Goal: Navigation & Orientation: Find specific page/section

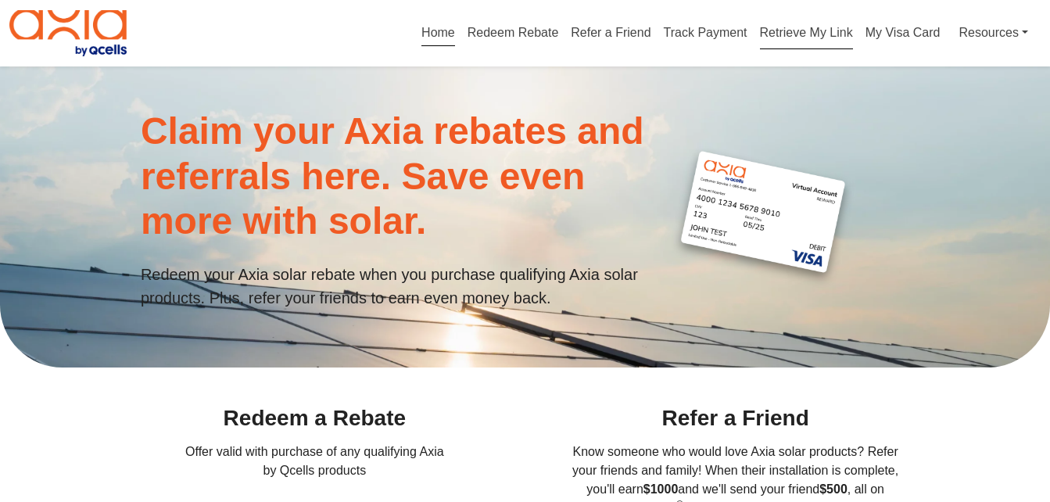
click at [849, 36] on link "Retrieve My Link" at bounding box center [806, 36] width 93 height 20
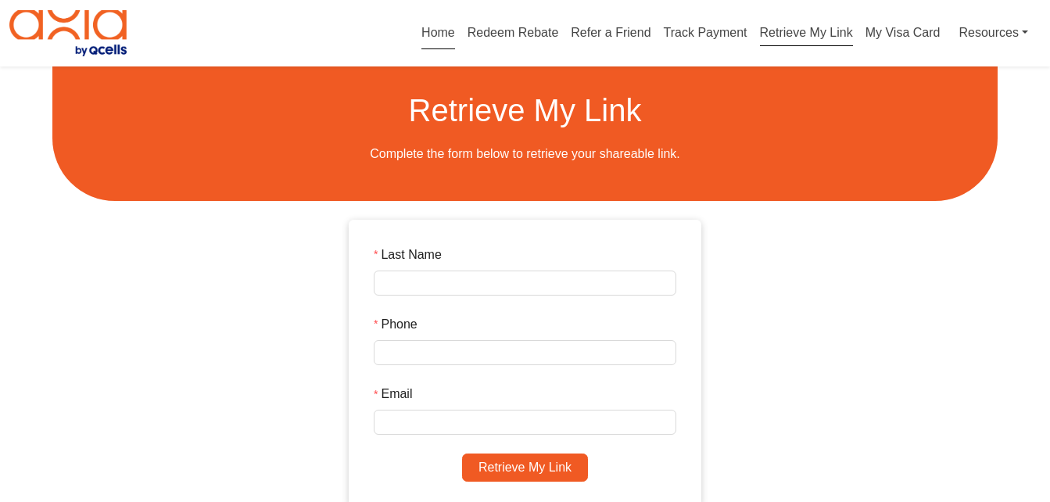
click at [428, 33] on link "Home" at bounding box center [438, 36] width 34 height 20
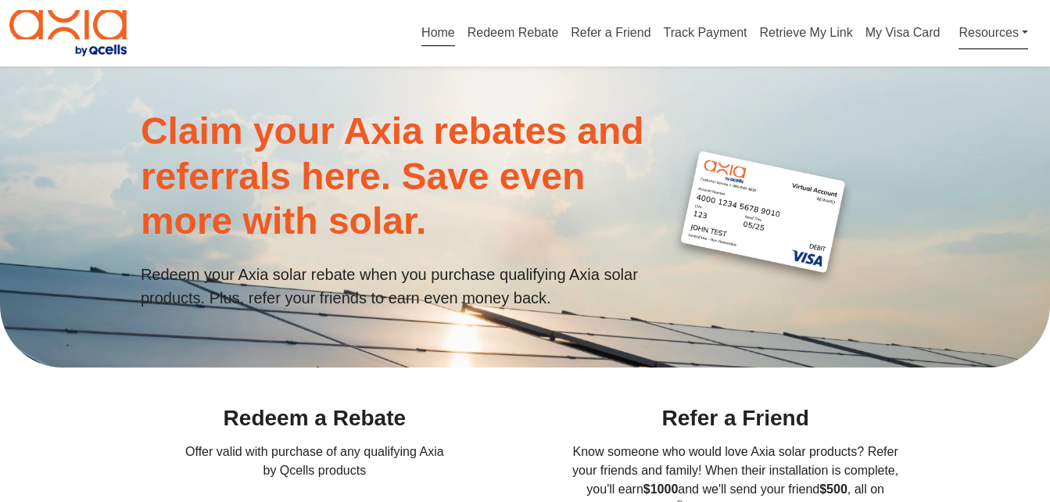
click at [1007, 39] on link "Resources" at bounding box center [993, 33] width 70 height 32
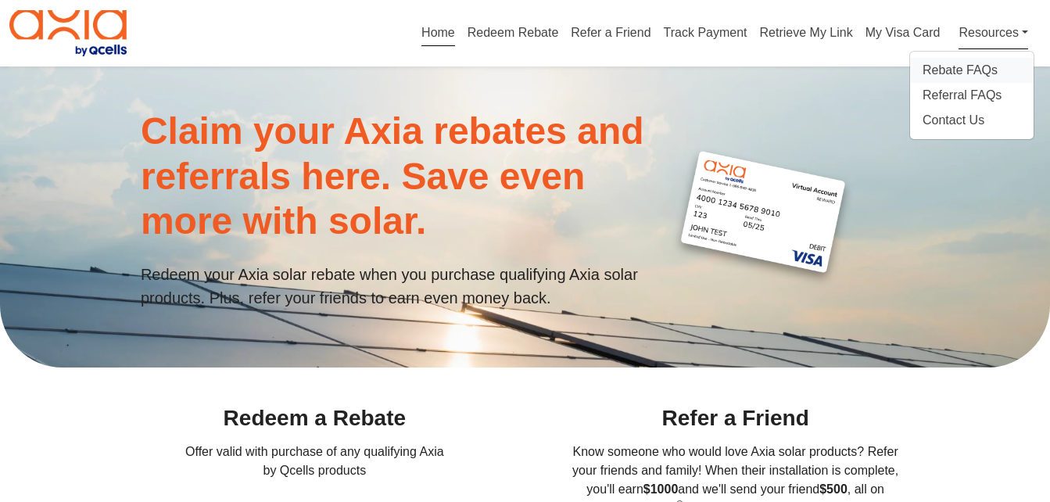
click at [978, 68] on div "Rebate FAQs" at bounding box center [971, 70] width 98 height 19
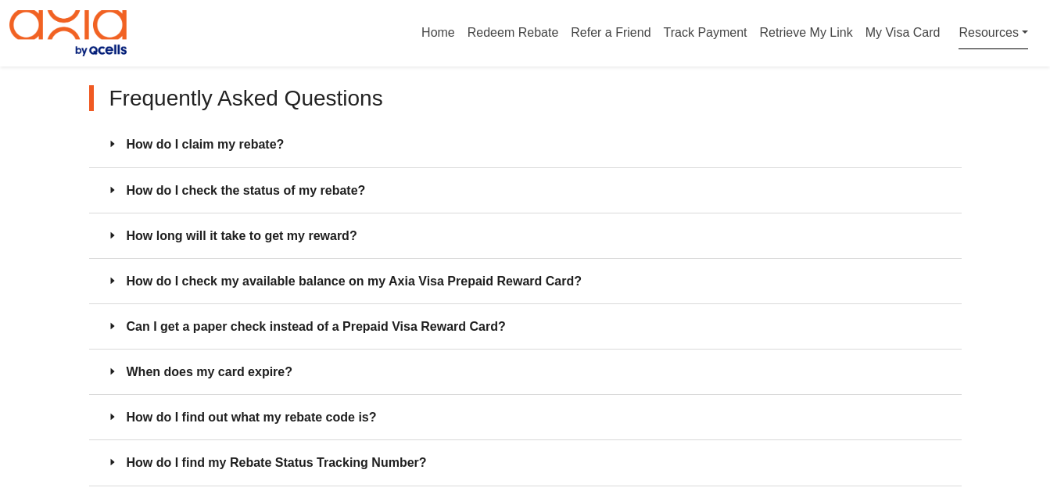
click at [984, 43] on link "Resources" at bounding box center [993, 33] width 70 height 32
click at [437, 36] on link "Home" at bounding box center [438, 36] width 34 height 20
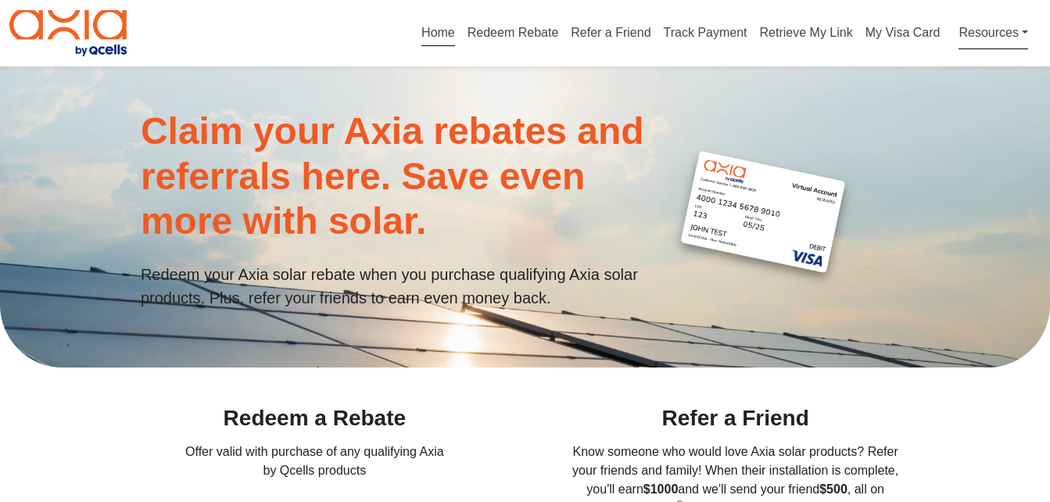
click at [997, 45] on link "Resources" at bounding box center [993, 33] width 70 height 32
